Goal: Information Seeking & Learning: Learn about a topic

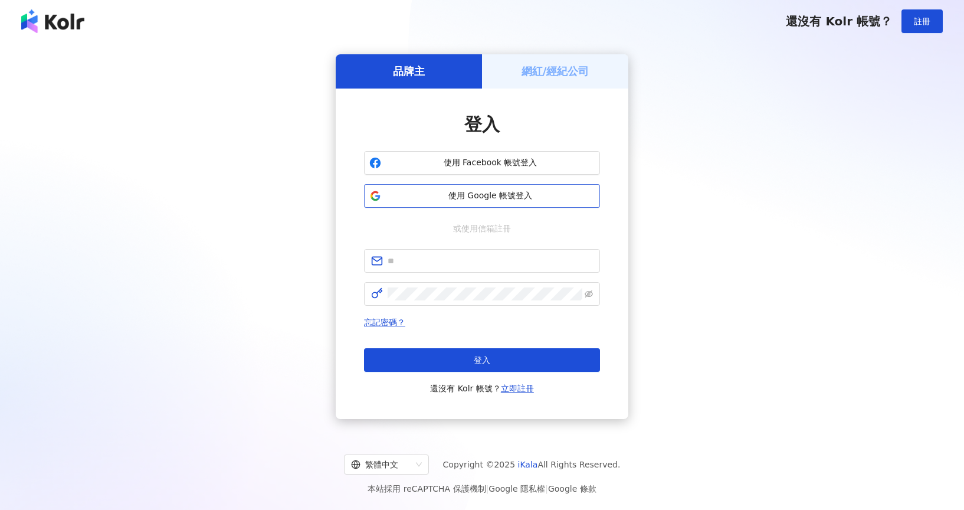
click at [473, 202] on button "使用 Google 帳號登入" at bounding box center [482, 196] width 236 height 24
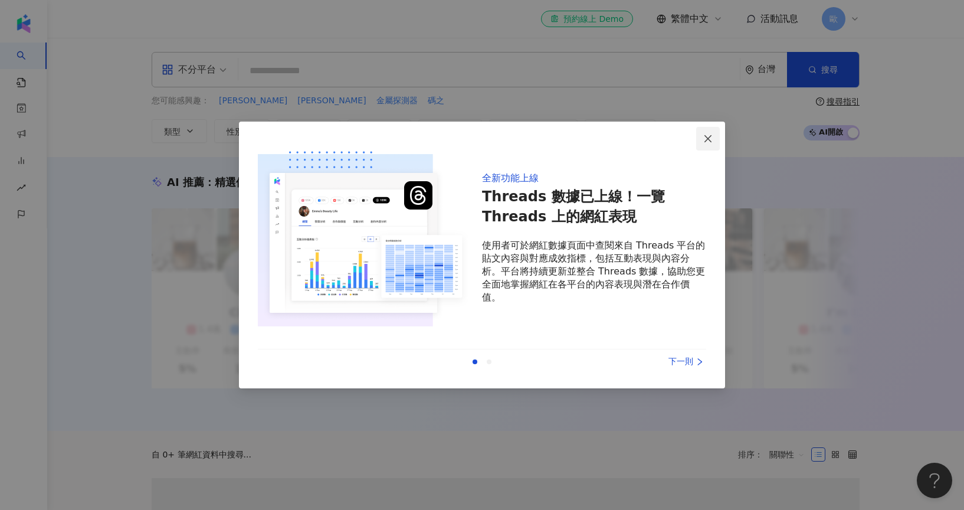
click at [709, 143] on button "Close" at bounding box center [708, 139] width 24 height 24
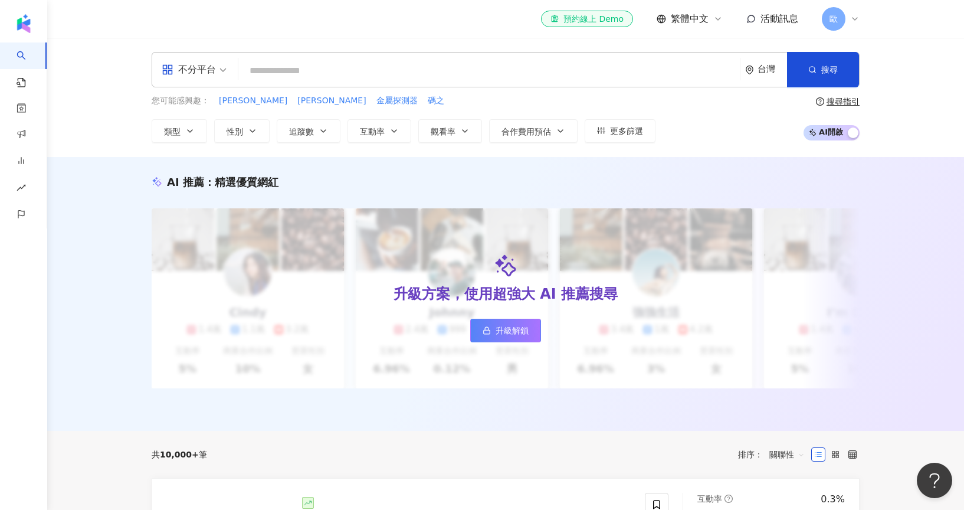
click at [431, 74] on input "search" at bounding box center [489, 71] width 492 height 22
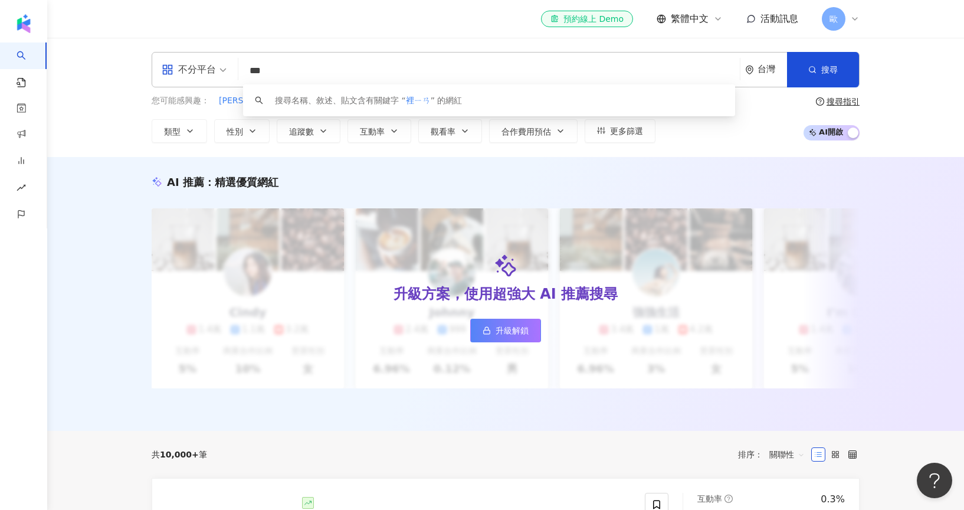
type input "**"
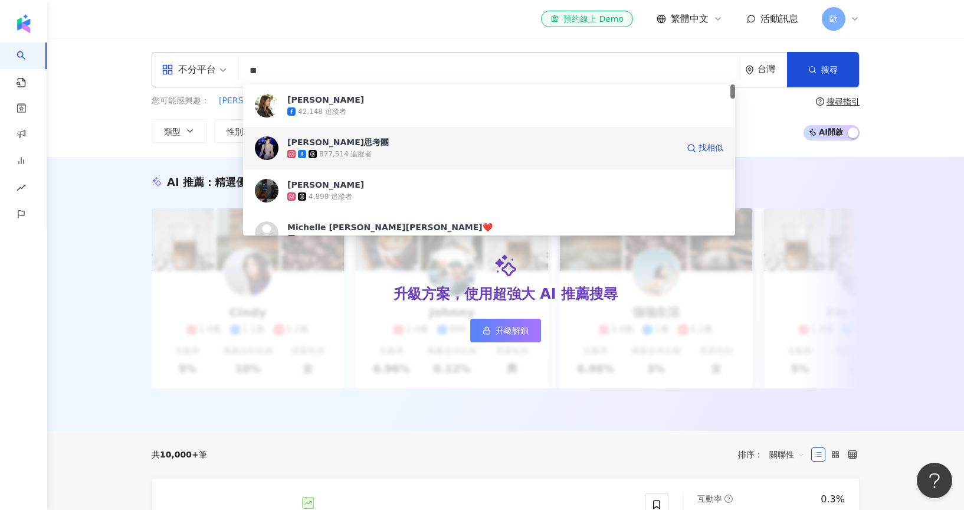
click at [416, 145] on span "[PERSON_NAME]思考團" at bounding box center [482, 142] width 391 height 12
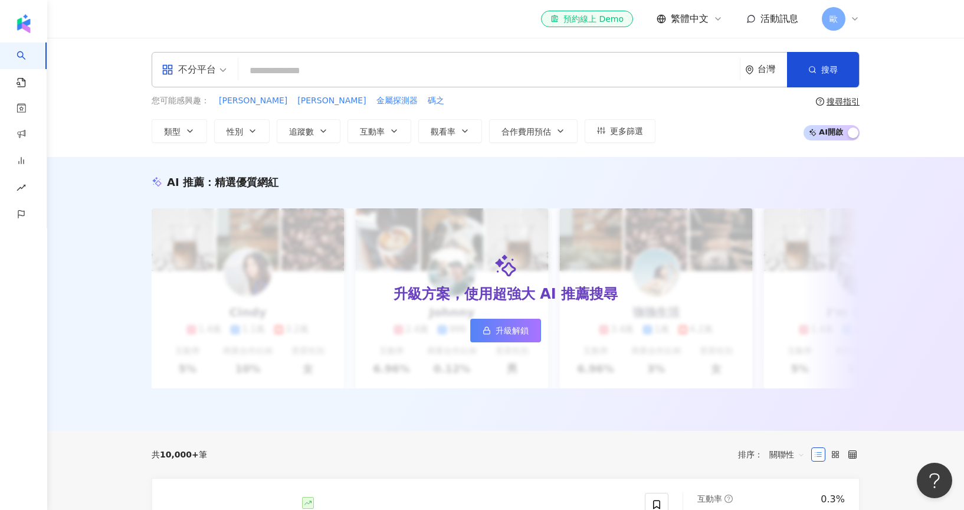
click at [363, 71] on input "search" at bounding box center [489, 71] width 492 height 22
type input "***"
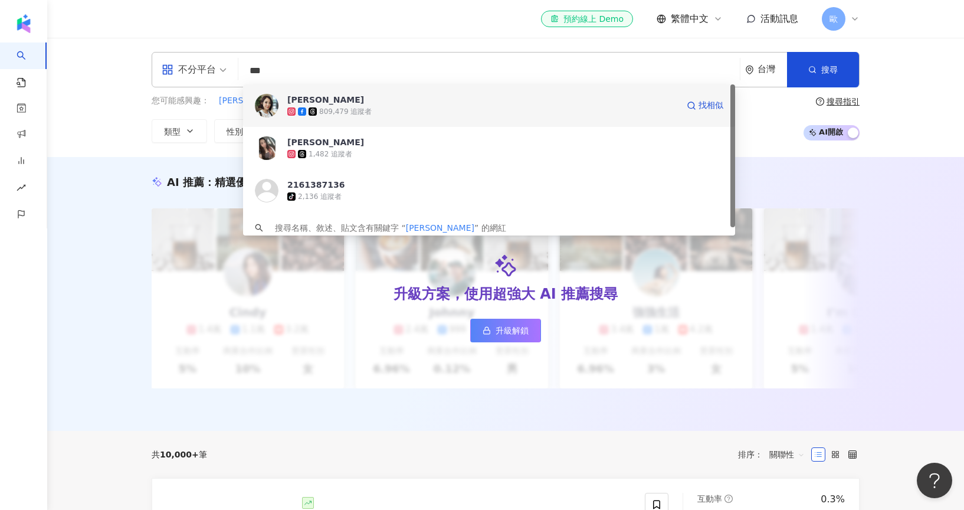
click at [409, 102] on span "李亮瑾" at bounding box center [482, 100] width 391 height 12
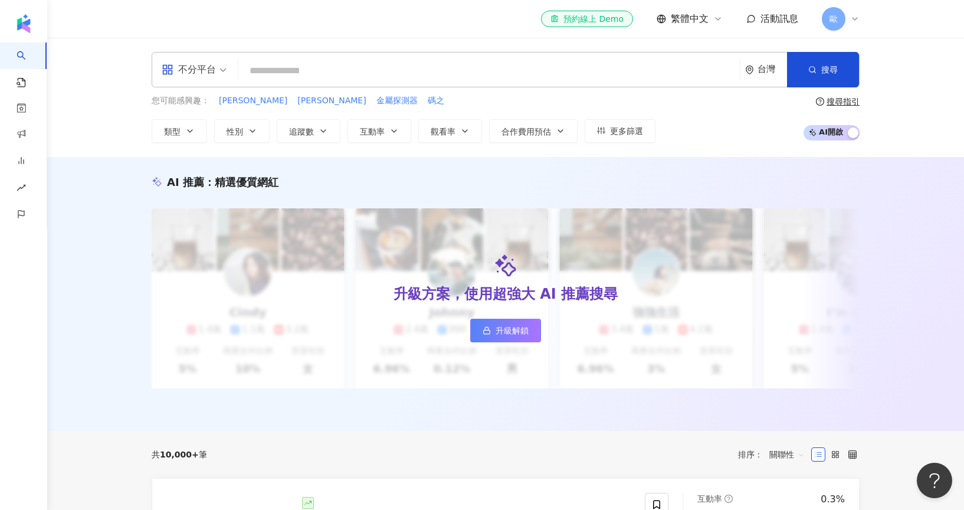
click at [367, 71] on input "search" at bounding box center [489, 71] width 492 height 22
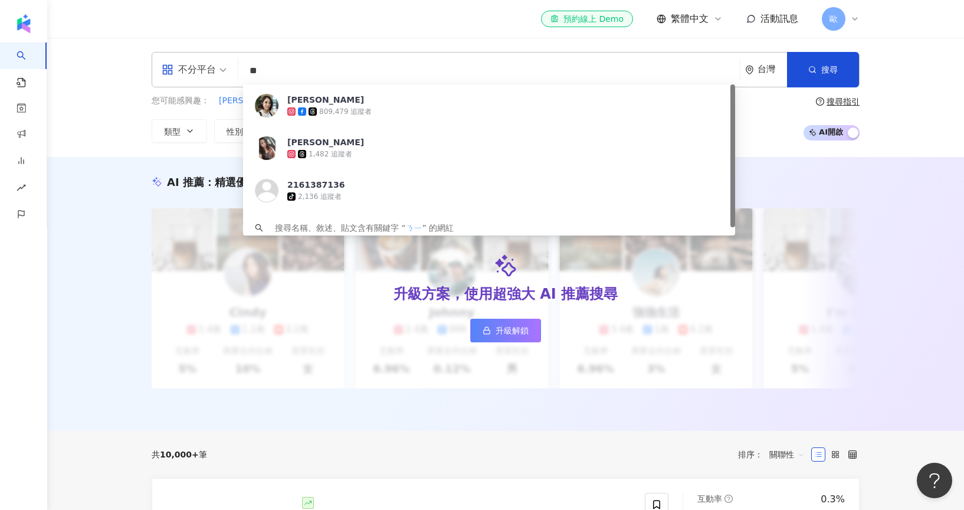
type input "*"
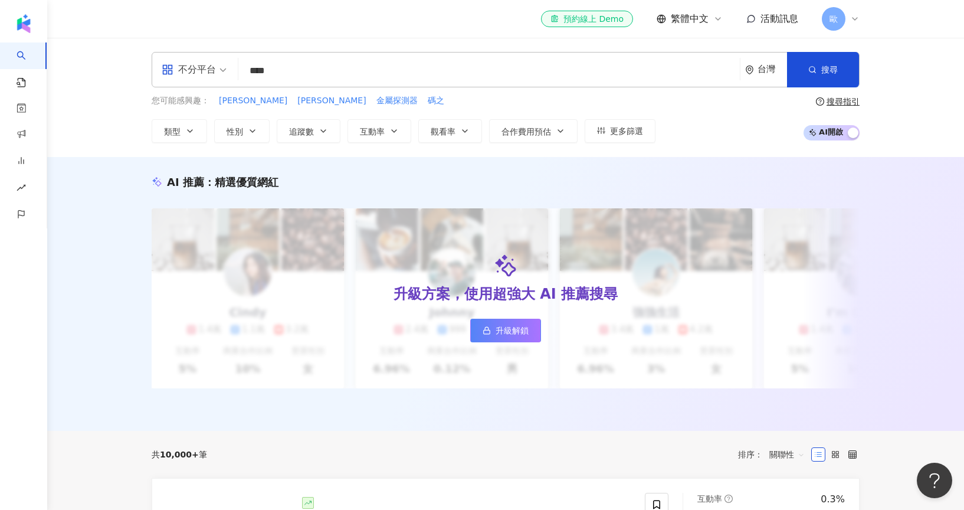
type input "***"
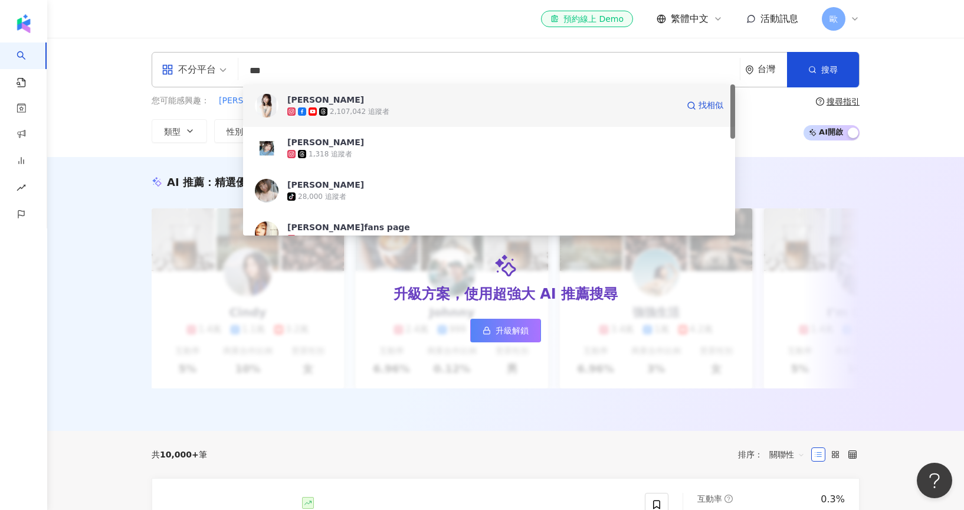
click at [369, 109] on div "2,107,042 追蹤者" at bounding box center [360, 112] width 60 height 10
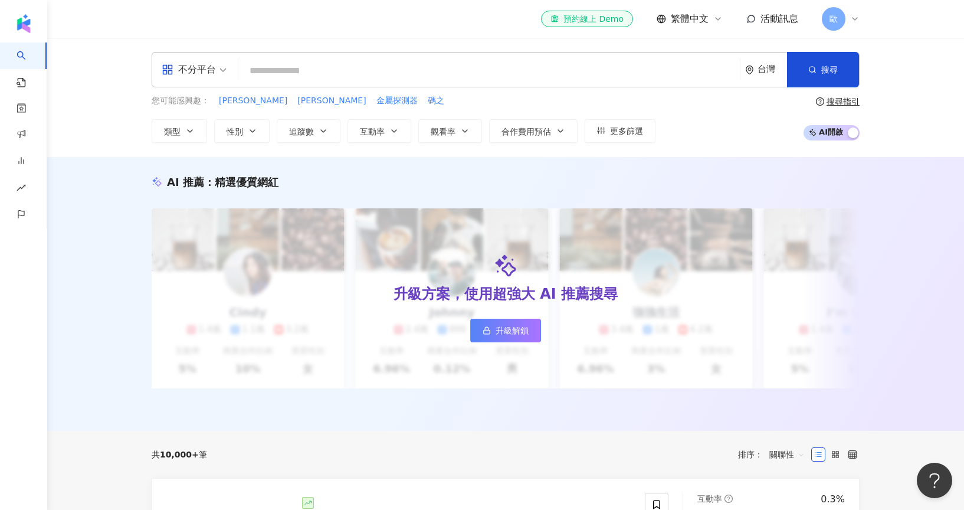
click at [445, 65] on input "search" at bounding box center [489, 71] width 492 height 22
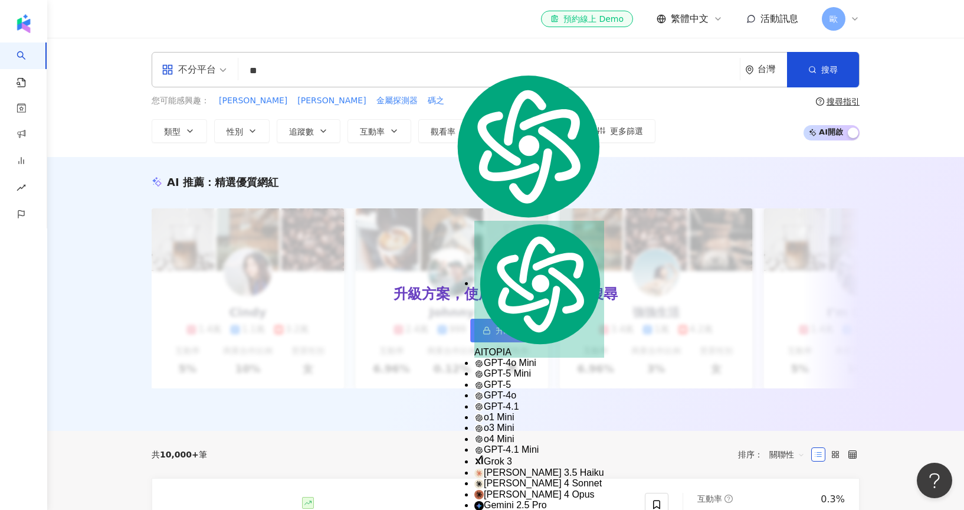
type input "**"
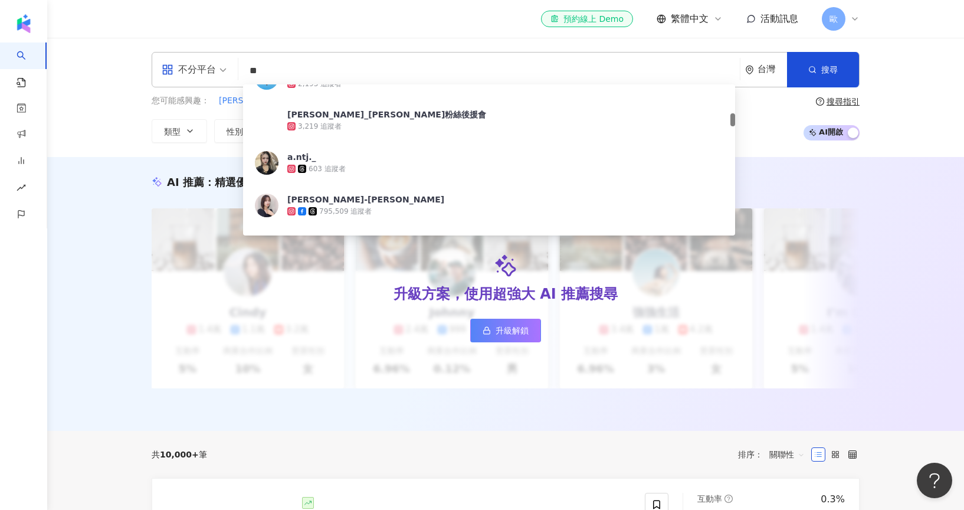
scroll to position [322, 0]
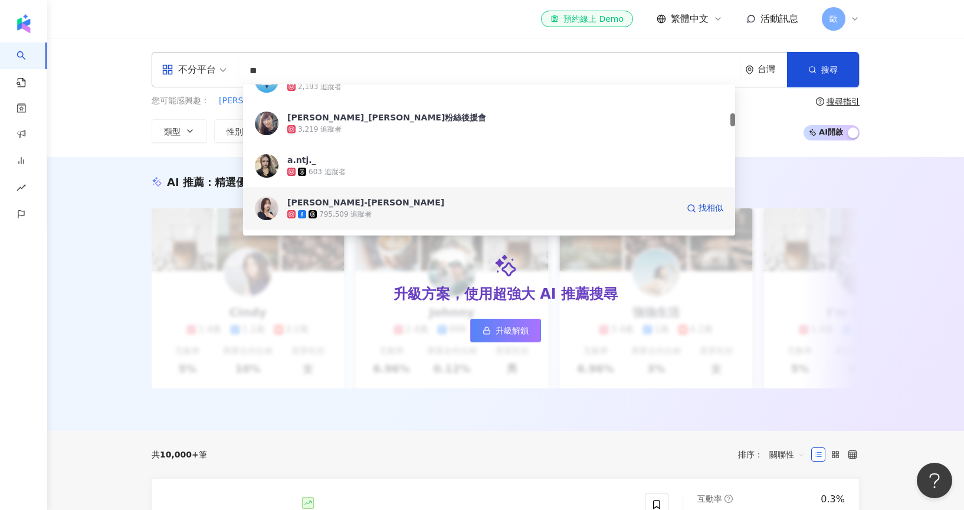
click at [402, 205] on span "小薰-黃瀞怡" at bounding box center [482, 202] width 391 height 12
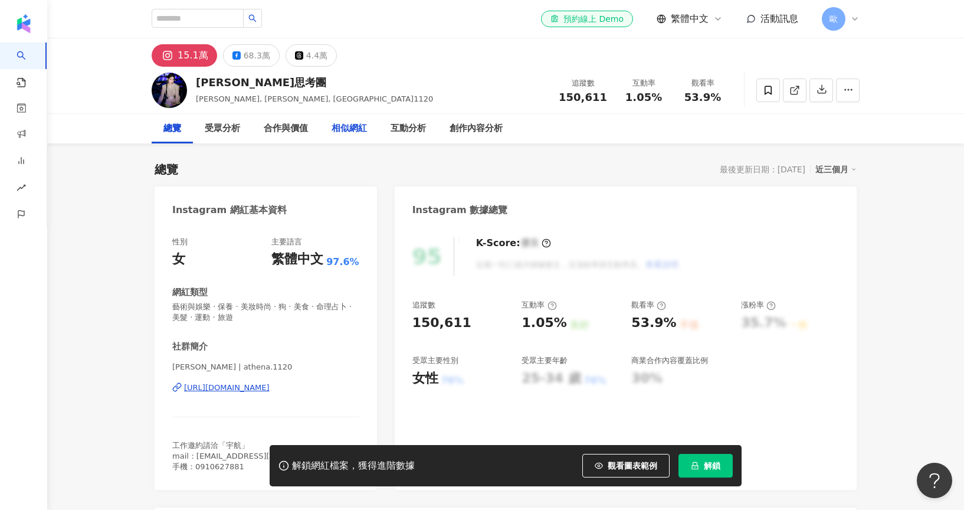
click at [349, 129] on div "相似網紅" at bounding box center [349, 129] width 35 height 14
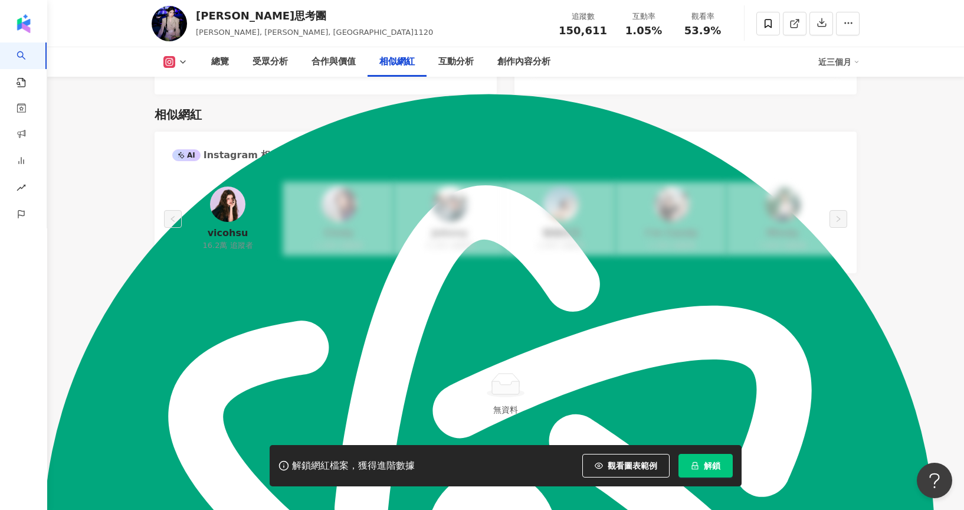
click at [185, 61] on polyline at bounding box center [183, 62] width 5 height 2
click at [181, 107] on button "Facebook" at bounding box center [194, 111] width 71 height 17
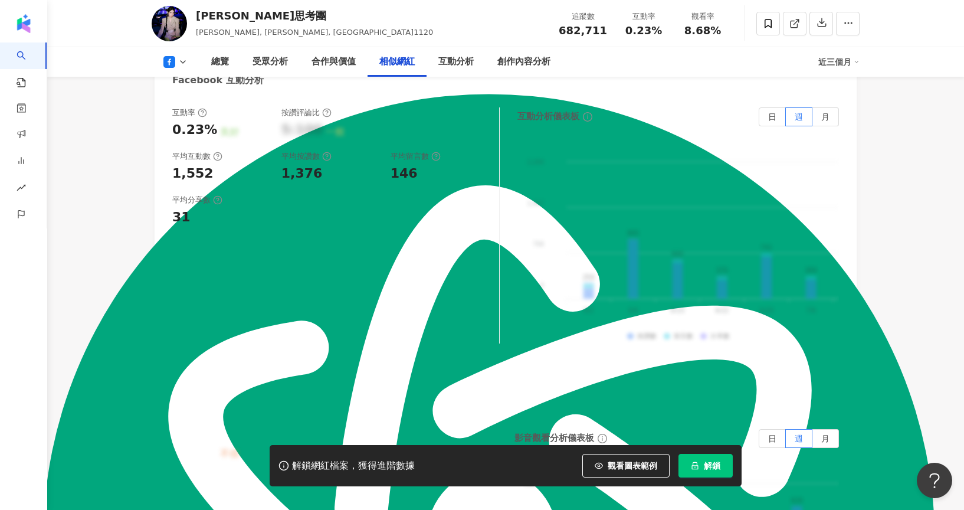
scroll to position [1679, 0]
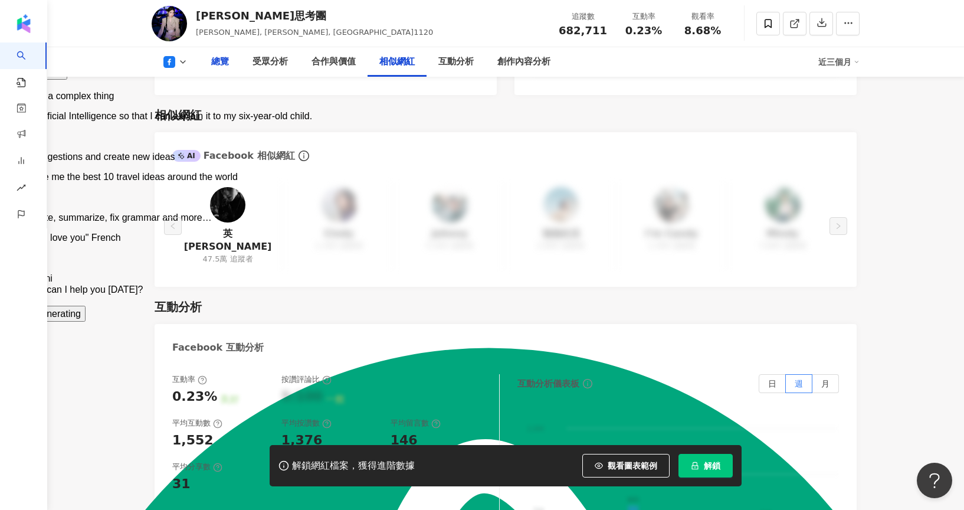
click at [222, 61] on div "總覽" at bounding box center [220, 62] width 18 height 14
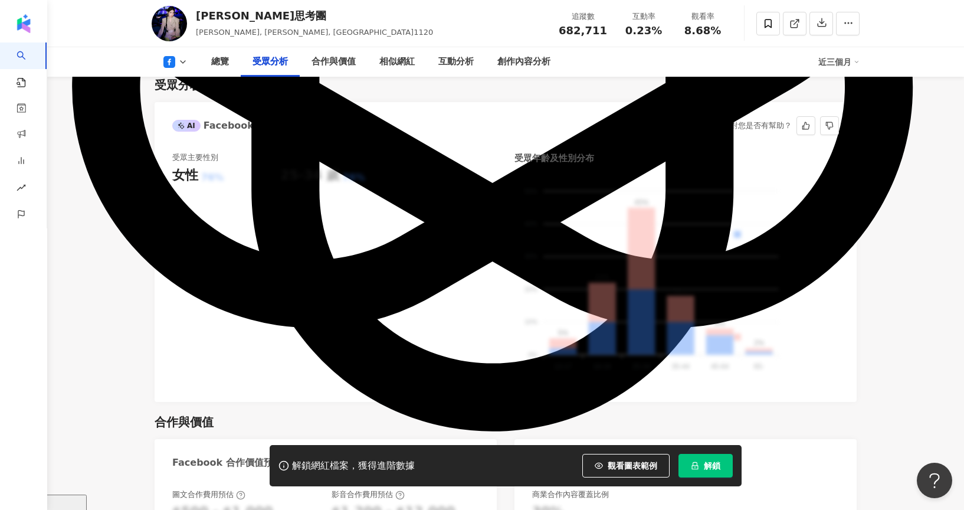
scroll to position [1042, 0]
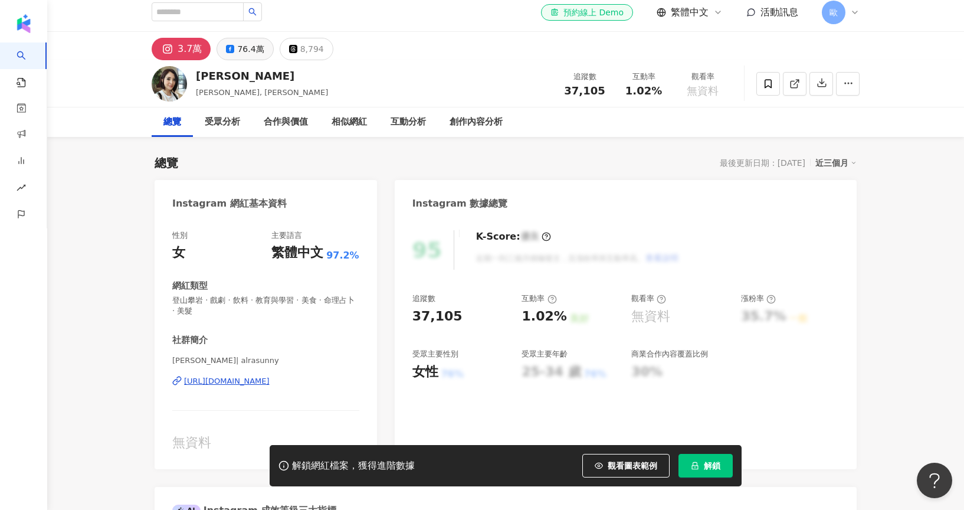
click at [244, 49] on div "76.4萬" at bounding box center [250, 49] width 27 height 17
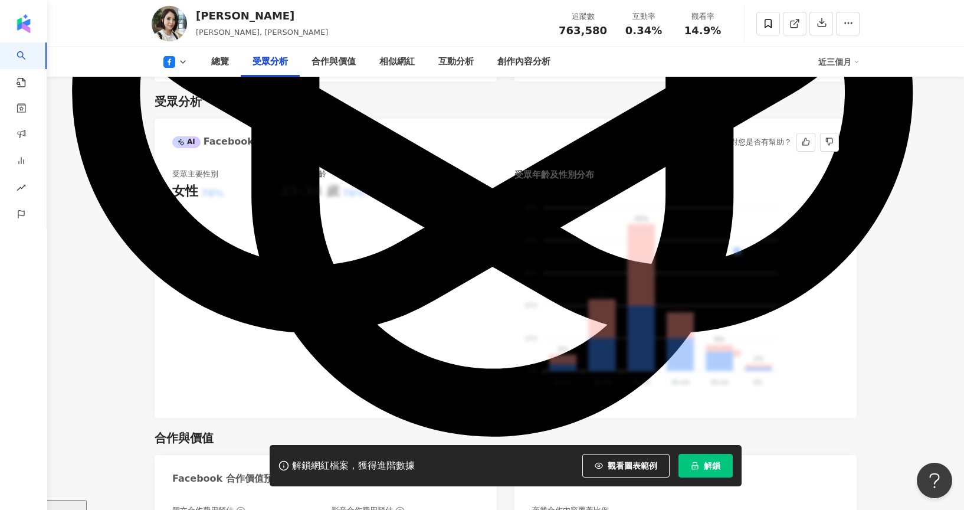
scroll to position [1041, 0]
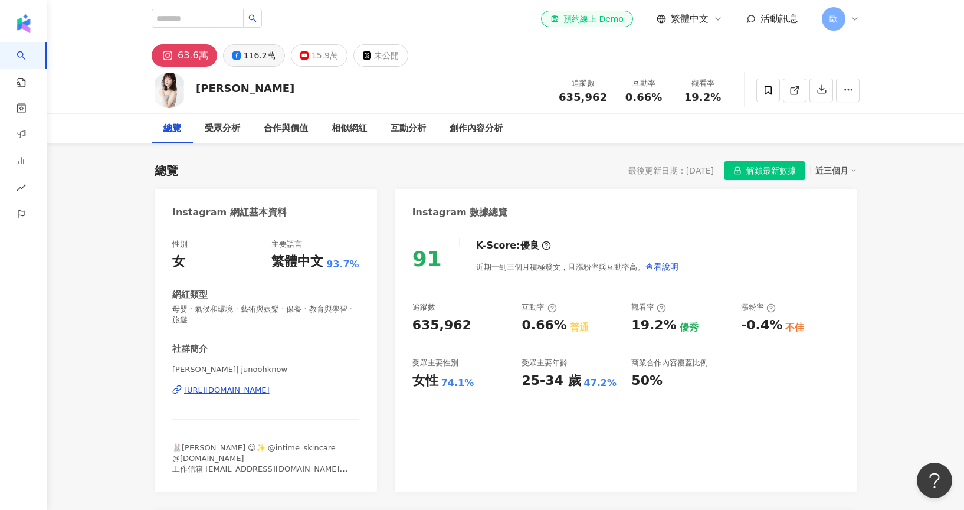
click at [261, 57] on div "116.2萬" at bounding box center [260, 55] width 32 height 17
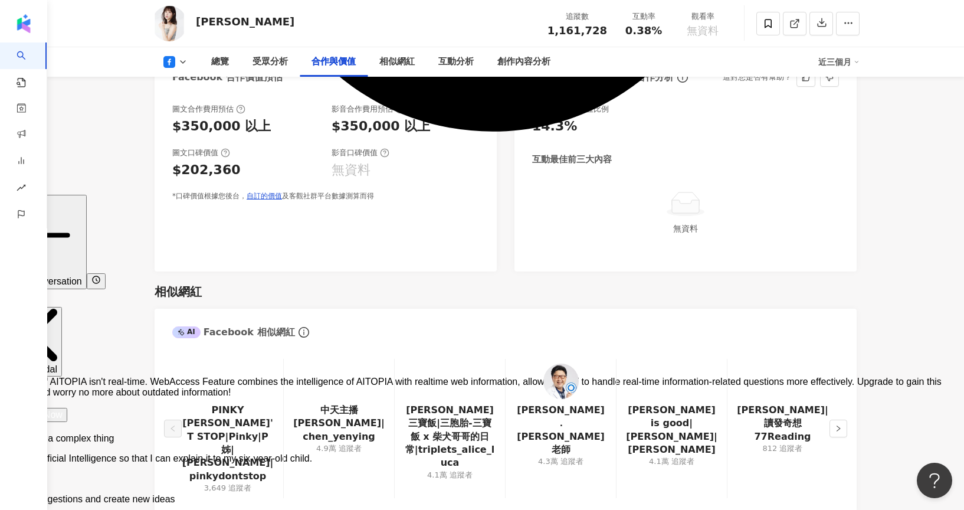
scroll to position [1364, 0]
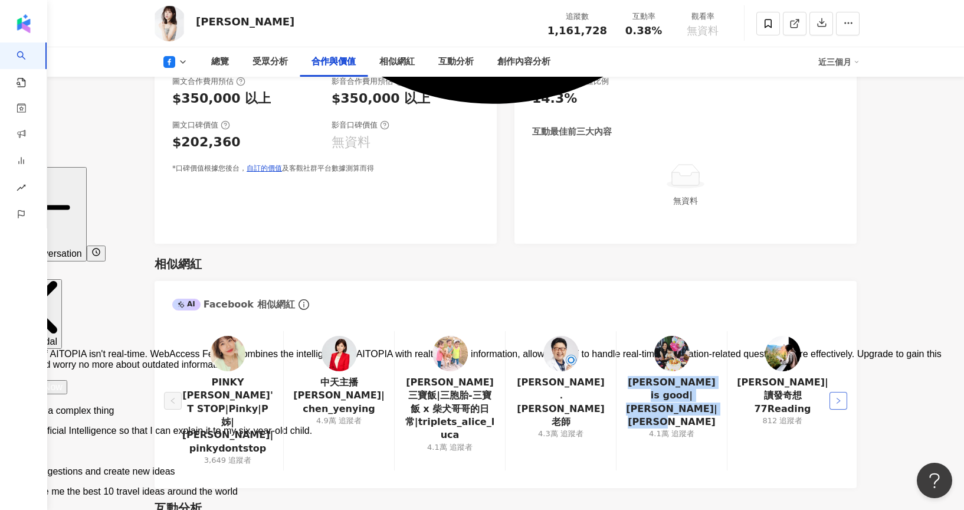
type textarea "**********"
click at [839, 400] on button "button" at bounding box center [838, 401] width 18 height 18
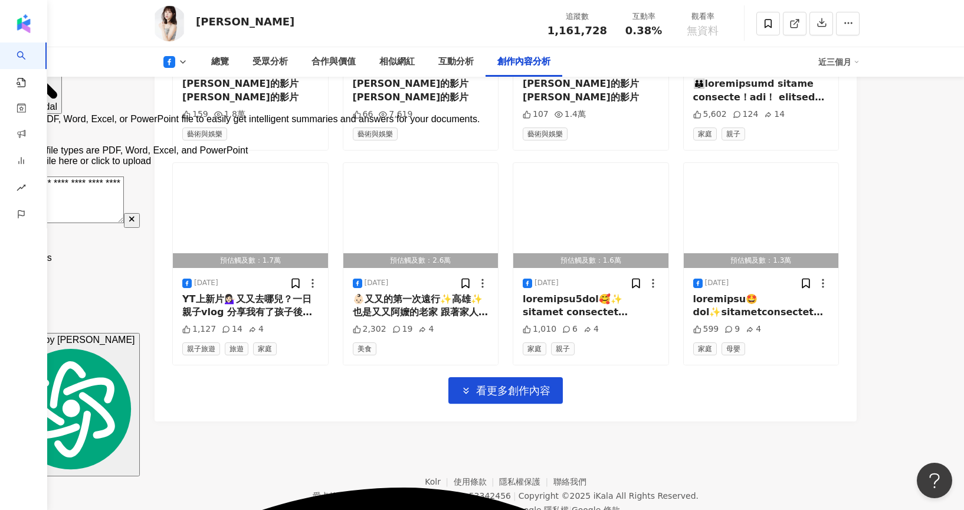
scroll to position [3255, 0]
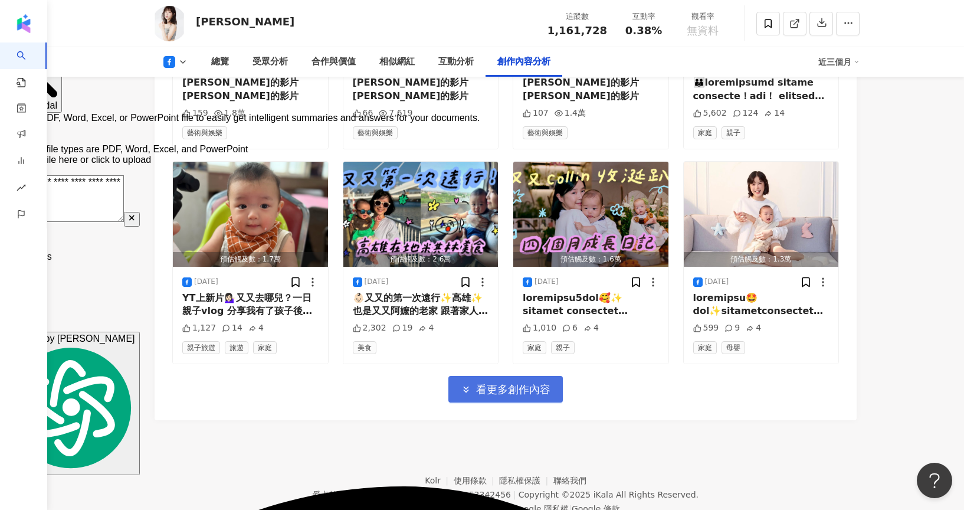
click at [520, 376] on button "看更多創作內容" at bounding box center [505, 389] width 114 height 27
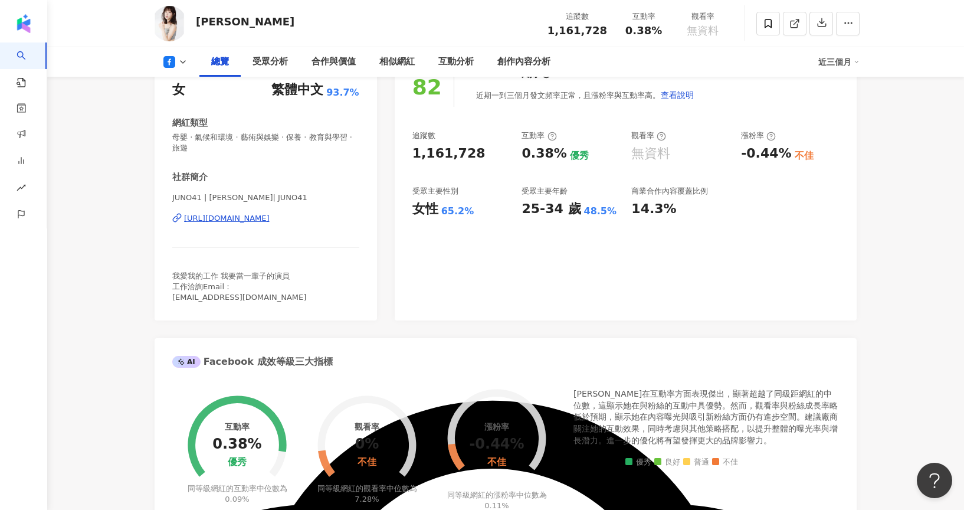
scroll to position [0, 0]
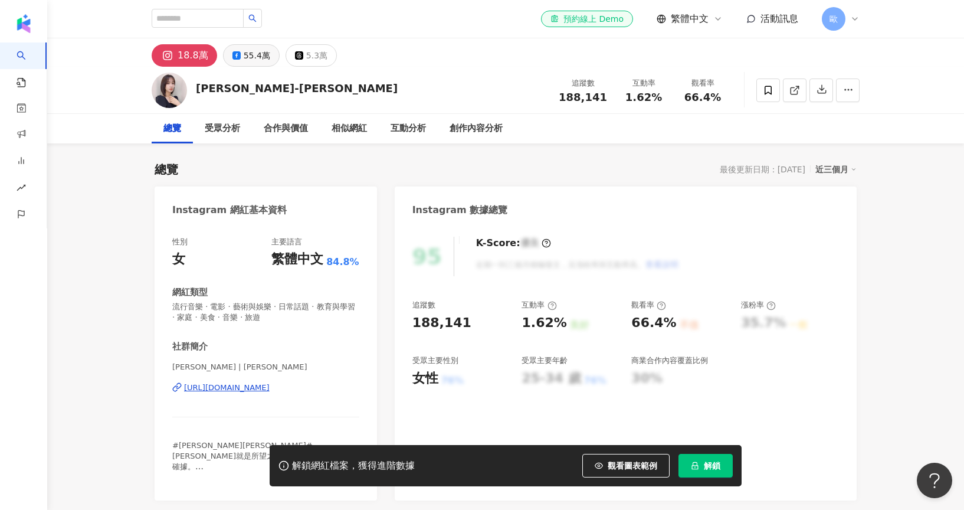
click at [255, 60] on div "55.4萬" at bounding box center [257, 55] width 27 height 17
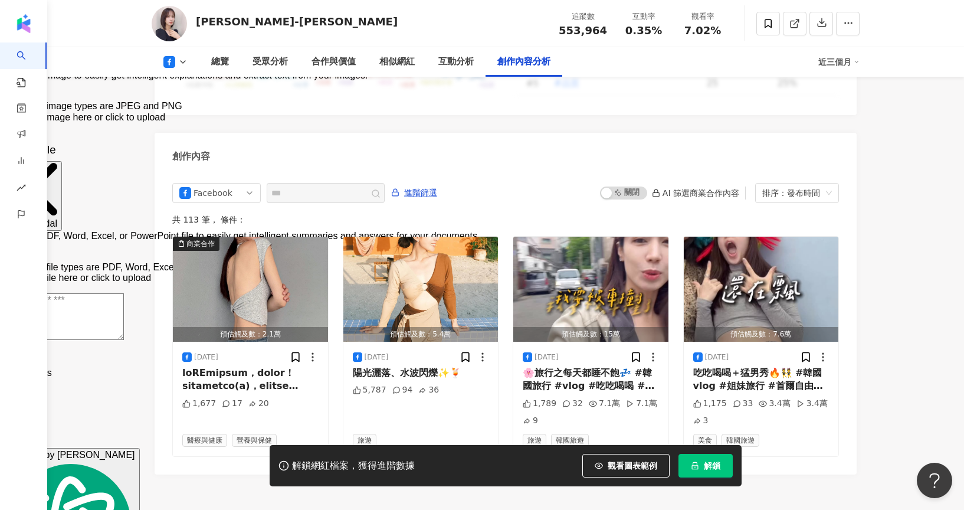
scroll to position [3151, 0]
